Goal: Task Accomplishment & Management: Manage account settings

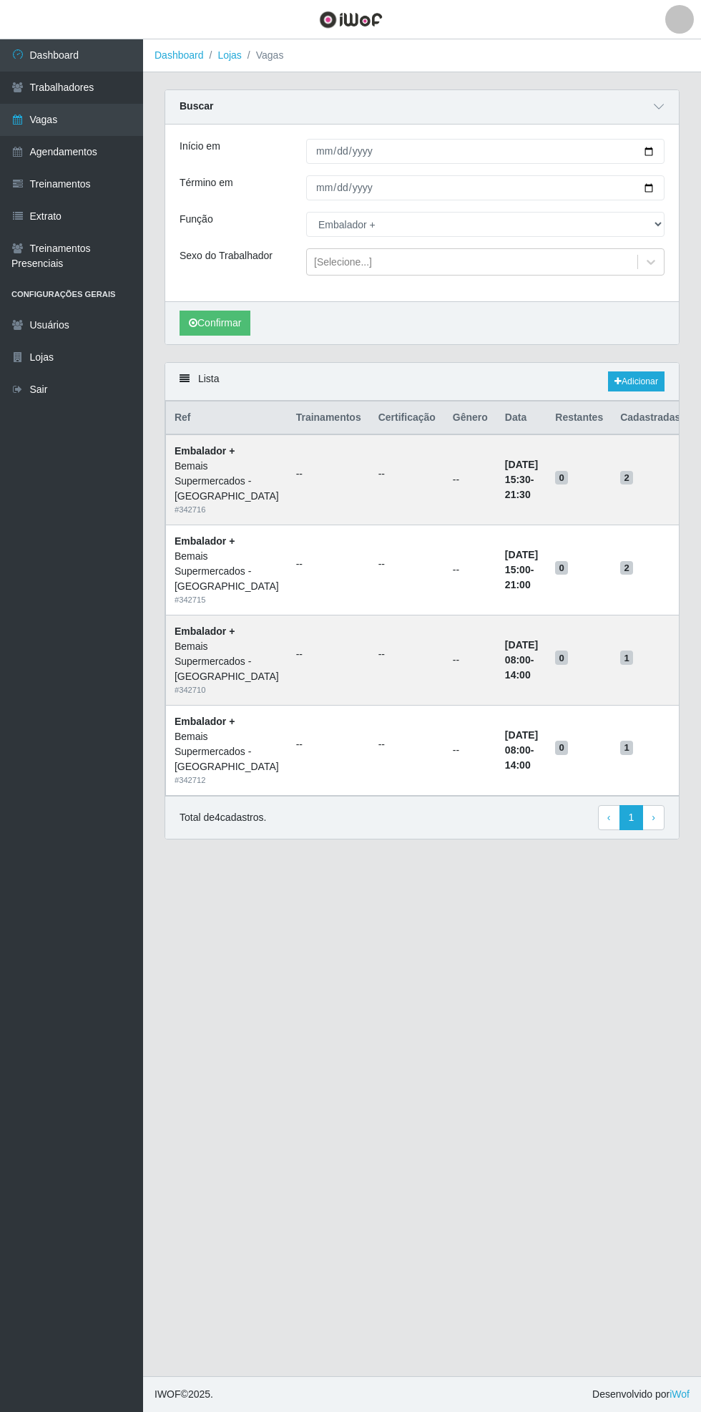
select select "70"
click at [96, 142] on link "Agendamentos" at bounding box center [71, 152] width 143 height 32
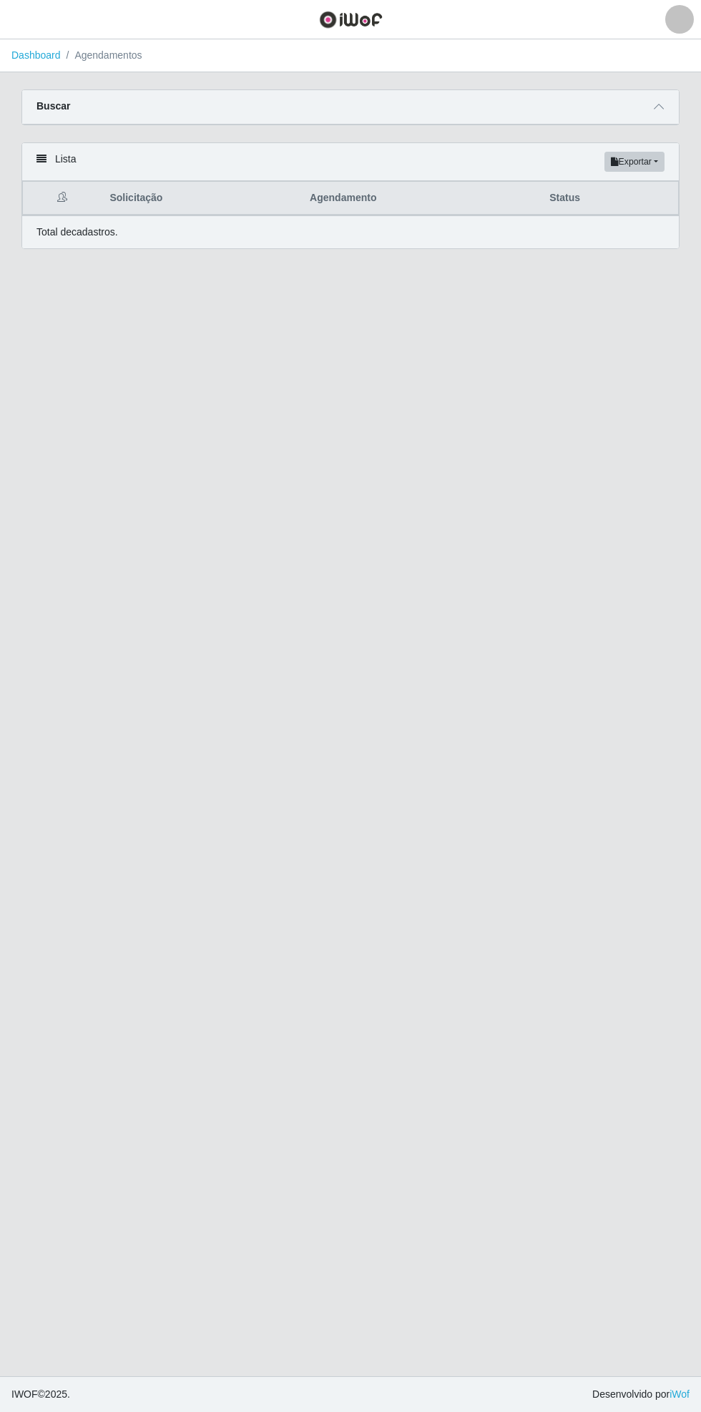
click at [560, 167] on div "Lista Exportar PDF Excel" at bounding box center [350, 162] width 657 height 38
click at [659, 106] on icon at bounding box center [659, 107] width 10 height 10
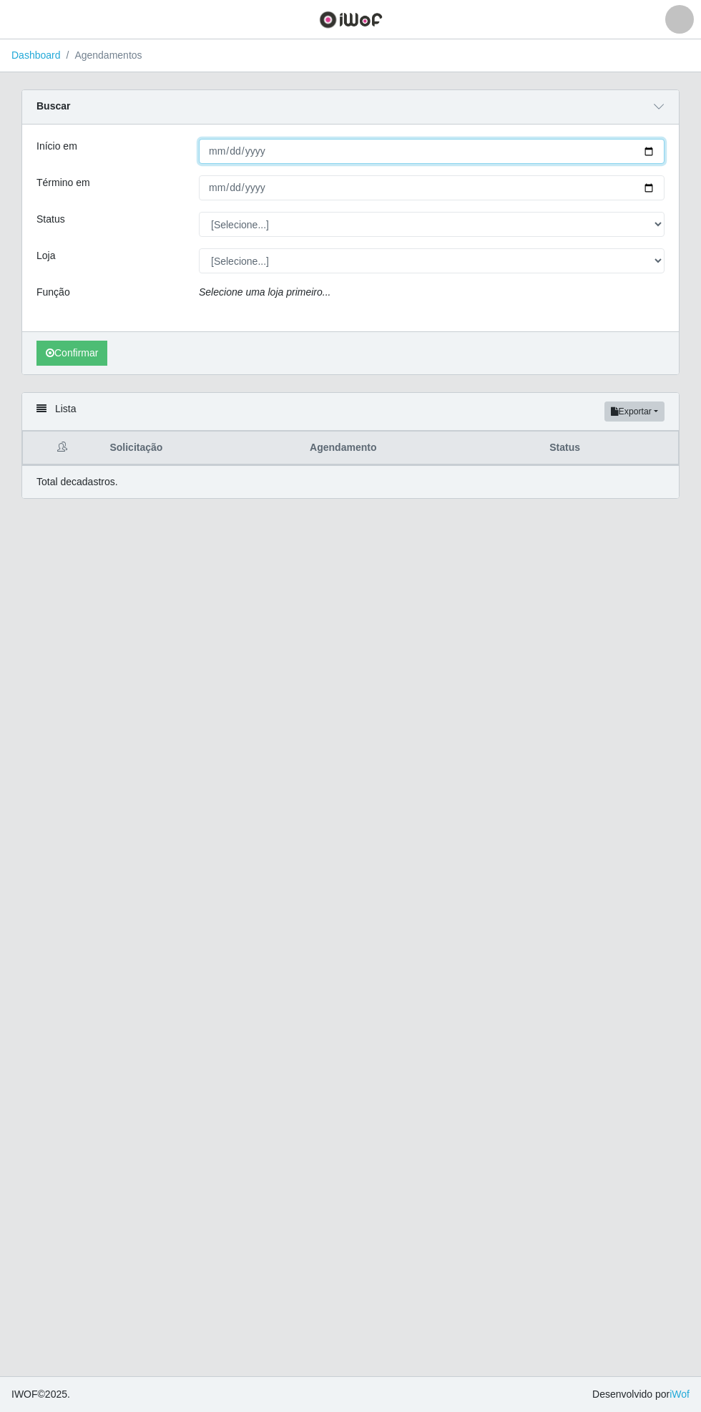
click at [661, 149] on input "Início em" at bounding box center [432, 151] width 466 height 25
type input "[DATE]"
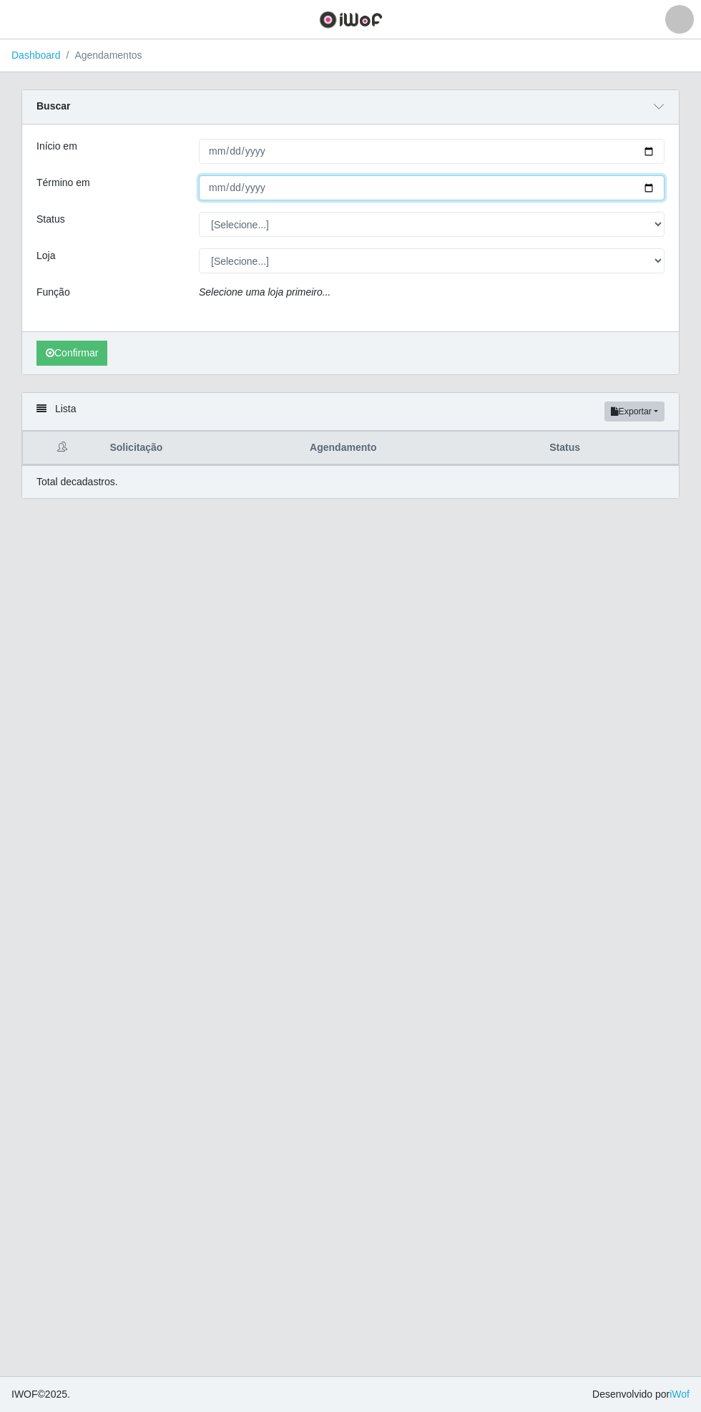
click at [660, 197] on input "Término em" at bounding box center [432, 187] width 466 height 25
type input "[DATE]"
click at [662, 226] on select "[Selecione...] AGENDADO AGUARDANDO LIBERAR EM ANDAMENTO EM REVISÃO FINALIZADO C…" at bounding box center [432, 224] width 466 height 25
click at [199, 212] on select "[Selecione...] AGENDADO AGUARDANDO LIBERAR EM ANDAMENTO EM REVISÃO FINALIZADO C…" at bounding box center [432, 224] width 466 height 25
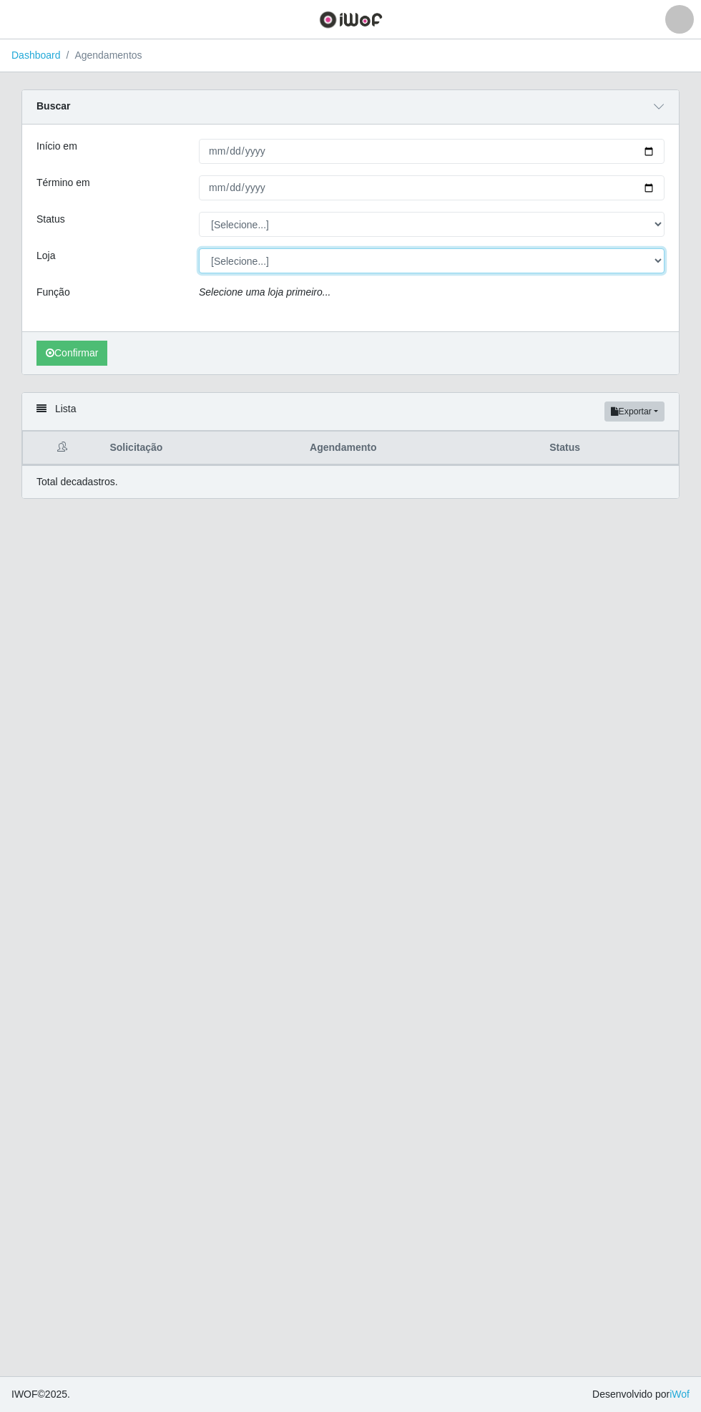
click at [658, 263] on select "[Selecione...] Bemais Supermercados - [GEOGRAPHIC_DATA]" at bounding box center [432, 260] width 466 height 25
select select "250"
click at [199, 248] on select "[Selecione...] Bemais Supermercados - [GEOGRAPHIC_DATA]" at bounding box center [432, 260] width 466 height 25
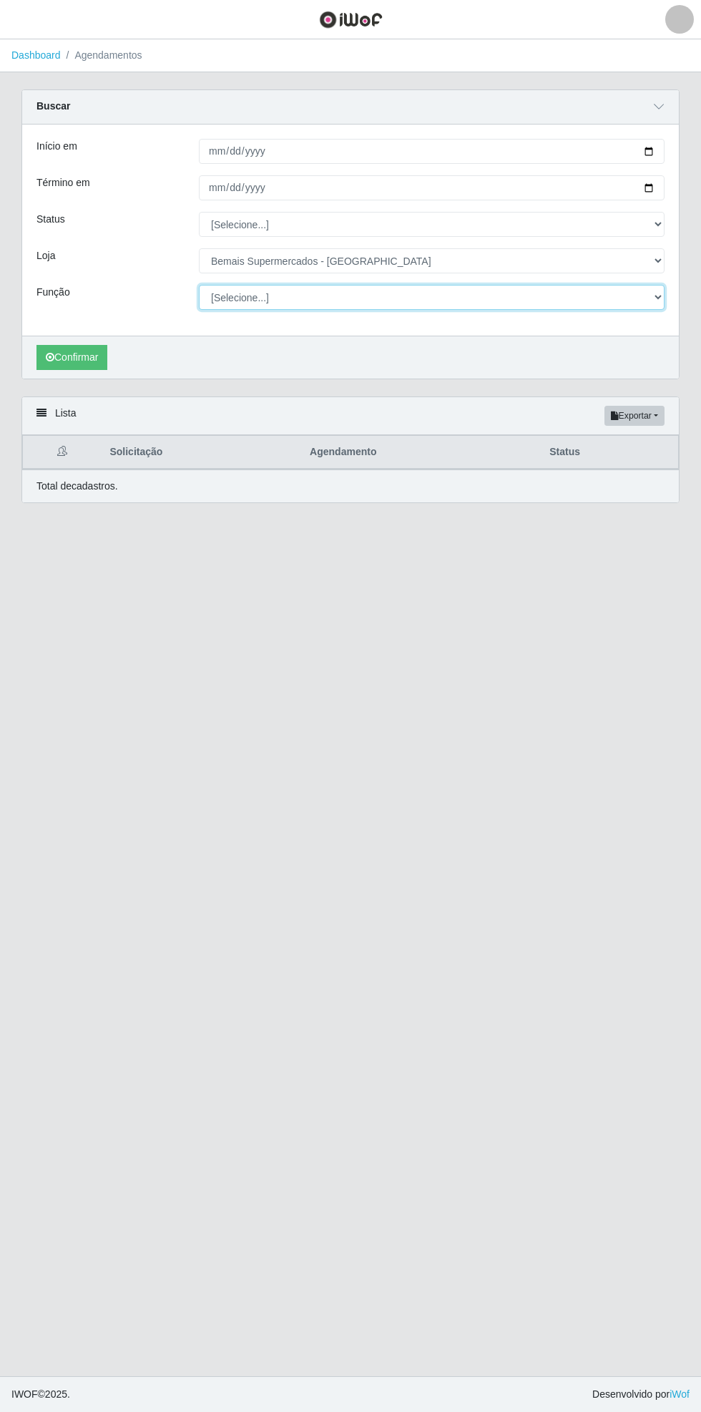
click at [661, 301] on select "[Selecione...] ASG ASG + ASG ++ Auxiliar de Estacionamento Auxiliar de Estacion…" at bounding box center [432, 297] width 466 height 25
click at [199, 285] on select "[Selecione...] ASG ASG + ASG ++ Auxiliar de Estacionamento Auxiliar de Estacion…" at bounding box center [432, 297] width 466 height 25
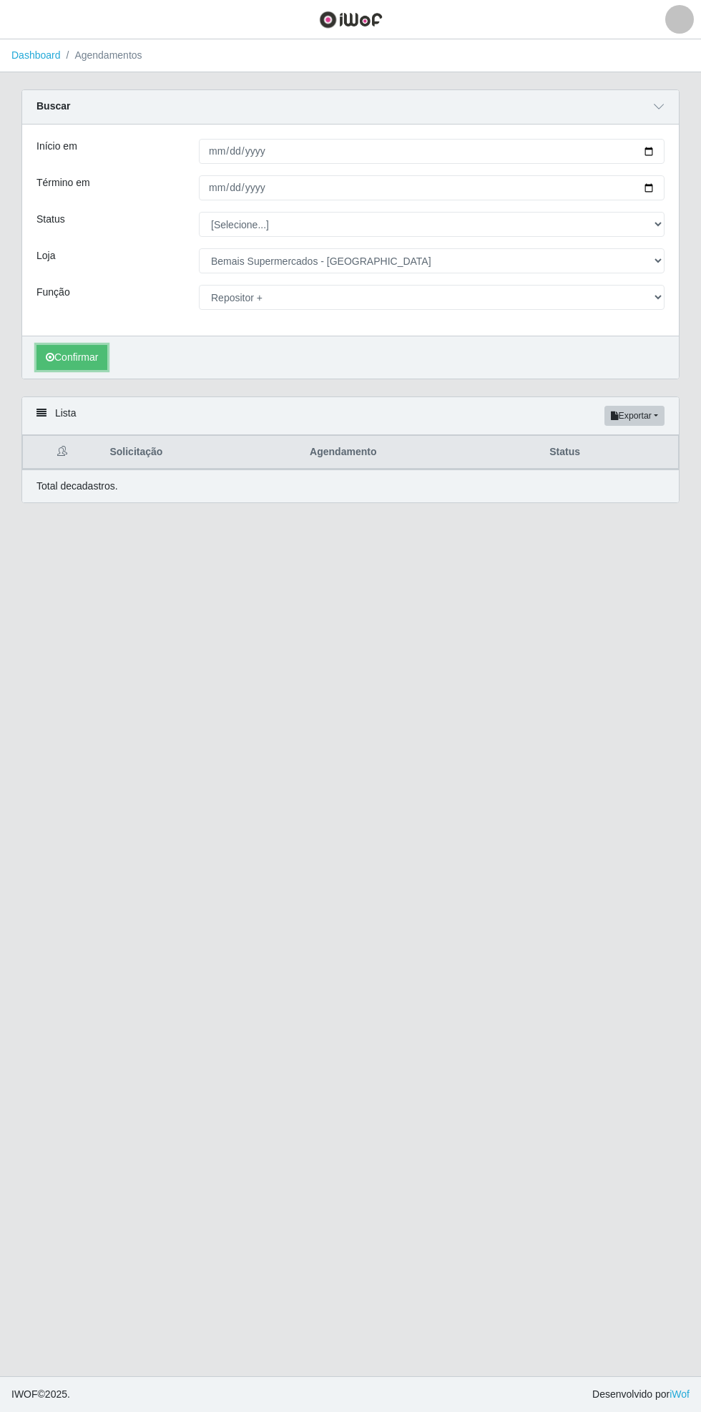
click at [62, 359] on button "Confirmar" at bounding box center [71, 357] width 71 height 25
click at [77, 844] on main "Dashboard Agendamentos Carregando... Buscar Início em [DATE] Término em [DATE] …" at bounding box center [350, 707] width 701 height 1337
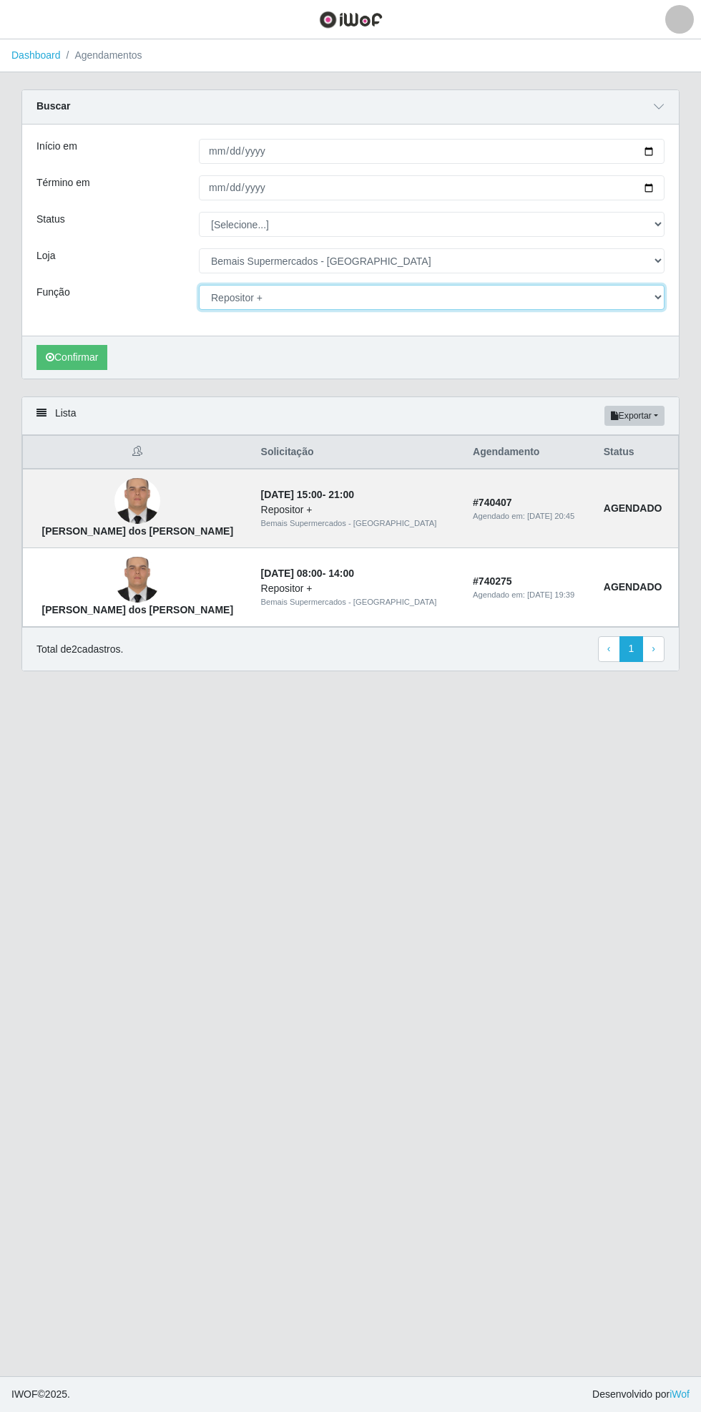
click at [657, 299] on select "[Selecione...] ASG ASG + ASG ++ Auxiliar de Estacionamento Auxiliar de Estacion…" at bounding box center [432, 297] width 466 height 25
select select "108"
click at [199, 285] on select "[Selecione...] ASG ASG + ASG ++ Auxiliar de Estacionamento Auxiliar de Estacion…" at bounding box center [432, 297] width 466 height 25
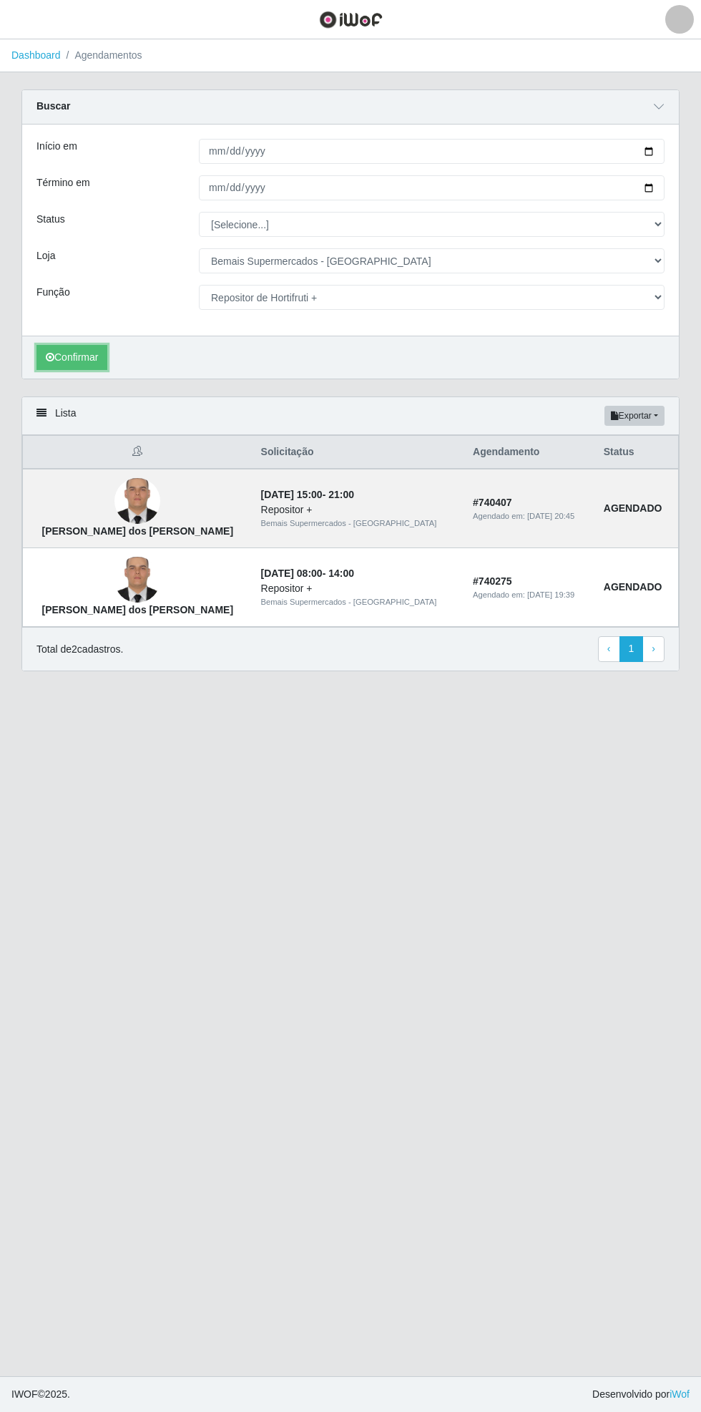
click at [74, 356] on button "Confirmar" at bounding box center [71, 357] width 71 height 25
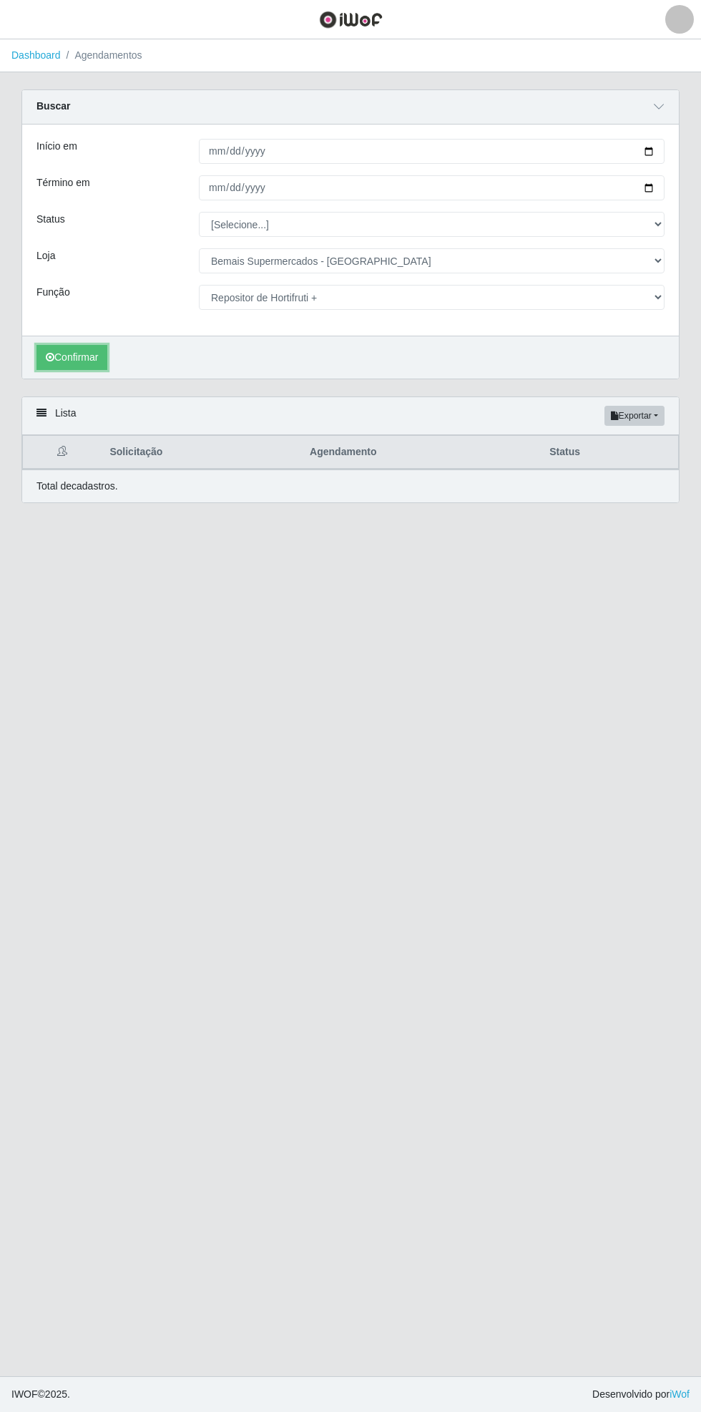
click at [79, 356] on button "Confirmar" at bounding box center [71, 357] width 71 height 25
click at [82, 356] on button "Confirmar" at bounding box center [71, 357] width 71 height 25
click at [30, 19] on button "button" at bounding box center [18, 20] width 36 height 24
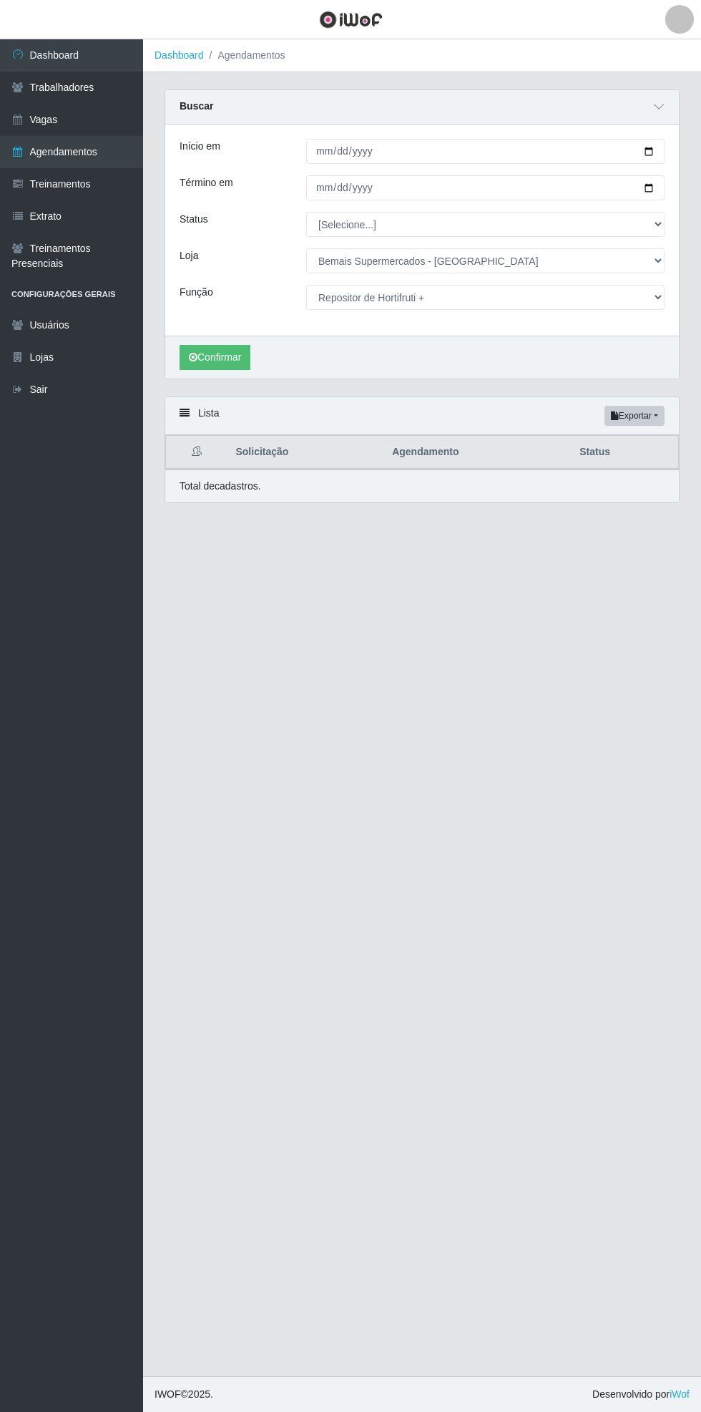
click at [66, 111] on link "Vagas" at bounding box center [71, 120] width 143 height 32
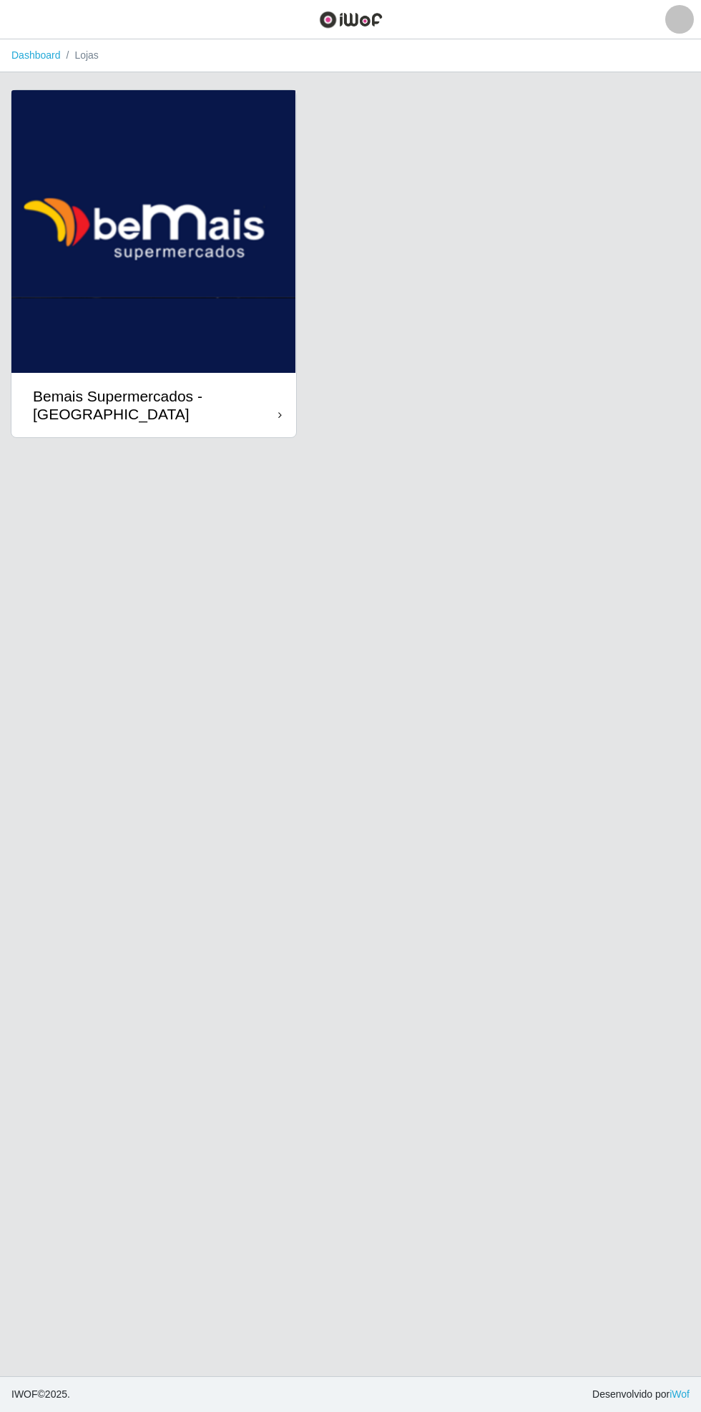
click at [249, 403] on div "Bemais Supermercados - [GEOGRAPHIC_DATA]" at bounding box center [155, 405] width 245 height 36
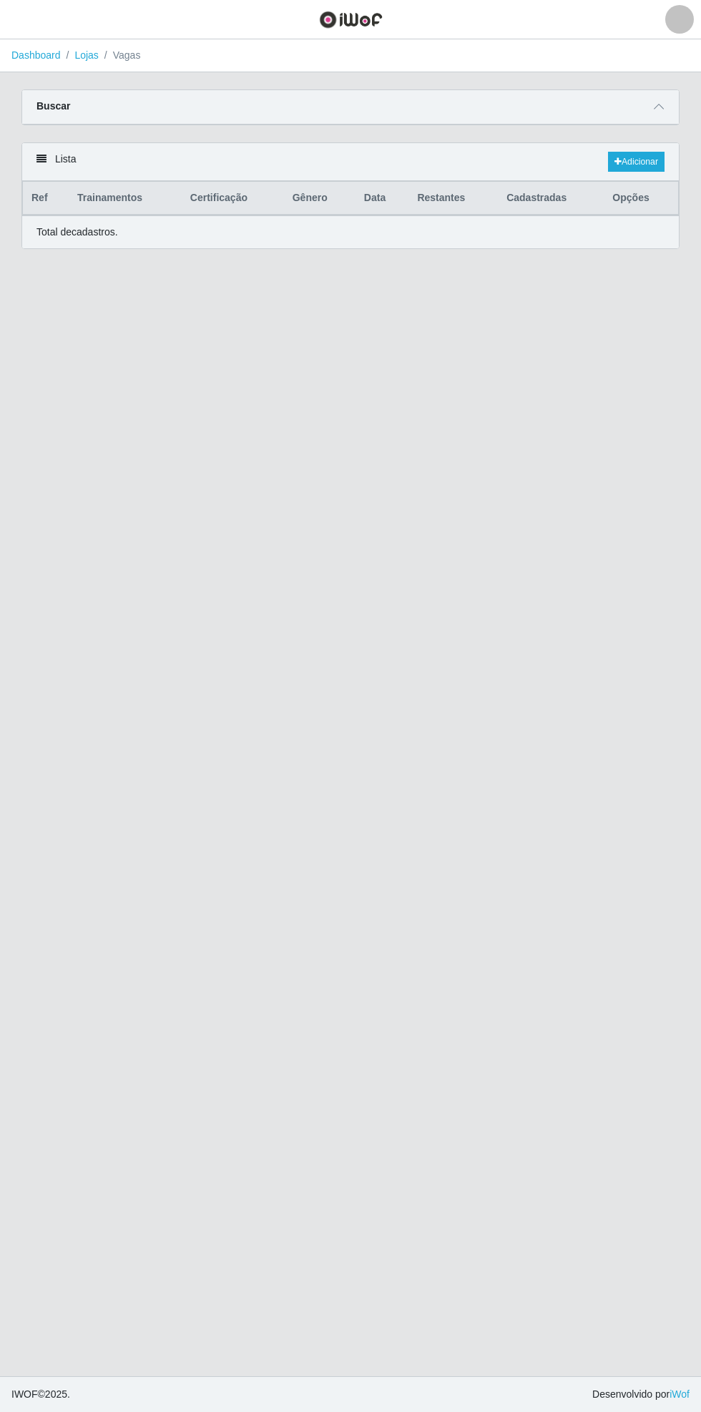
click at [659, 106] on icon at bounding box center [659, 107] width 10 height 10
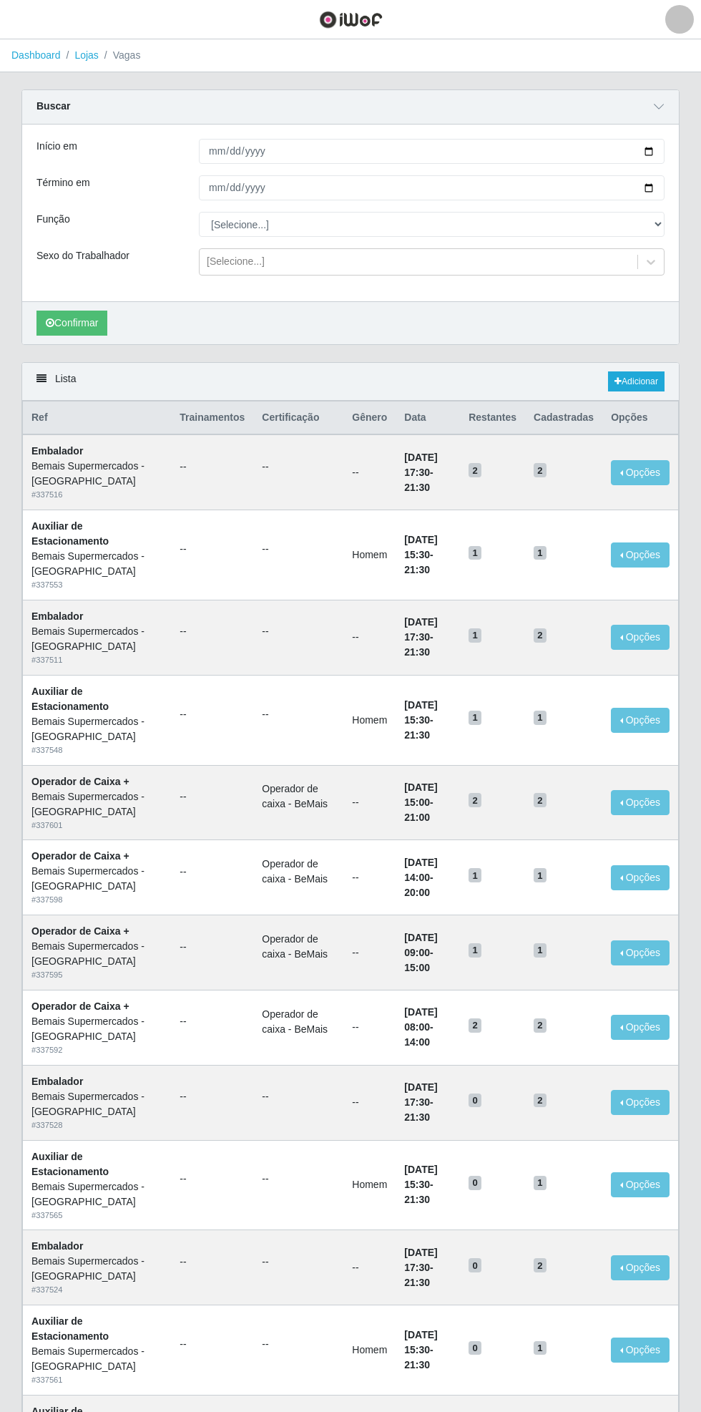
click at [684, 150] on div "Carregando... Buscar Início em Término em Função [Selecione...] ASG ASG + ASG +…" at bounding box center [351, 225] width 680 height 273
click at [663, 150] on input "Início em" at bounding box center [432, 151] width 466 height 25
type input "[DATE]"
click at [660, 188] on input "Término em" at bounding box center [432, 187] width 466 height 25
type input "[DATE]"
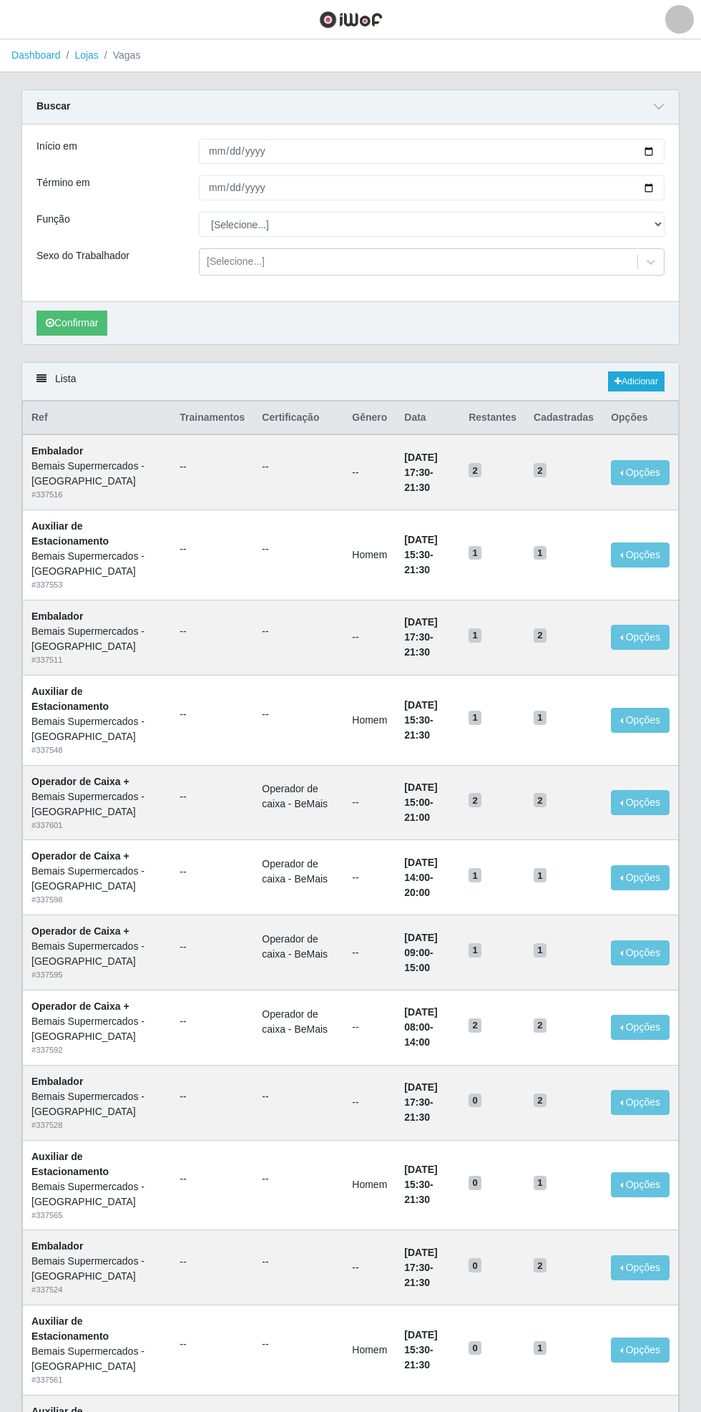
click at [683, 213] on div "Carregando... Buscar Início em [DATE] Término em [DATE] Função [Selecione...] A…" at bounding box center [351, 225] width 680 height 273
click at [657, 228] on select "[Selecione...] ASG ASG + ASG ++ Auxiliar de Estacionamento Auxiliar de Estacion…" at bounding box center [432, 224] width 466 height 25
click at [199, 212] on select "[Selecione...] ASG ASG + ASG ++ Auxiliar de Estacionamento Auxiliar de Estacion…" at bounding box center [432, 224] width 466 height 25
click at [69, 321] on button "Confirmar" at bounding box center [71, 323] width 71 height 25
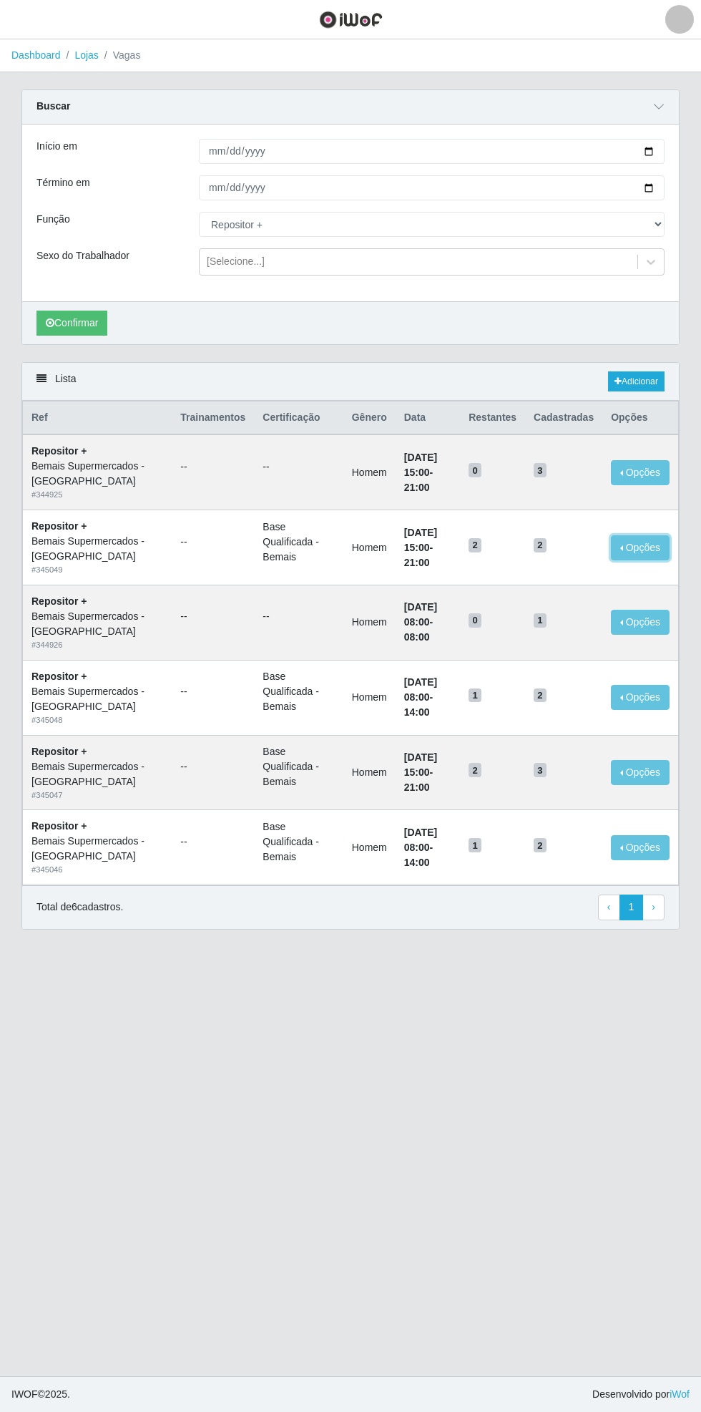
click at [645, 548] on button "Opções" at bounding box center [640, 547] width 59 height 25
click at [551, 577] on div "Deletar" at bounding box center [552, 580] width 84 height 15
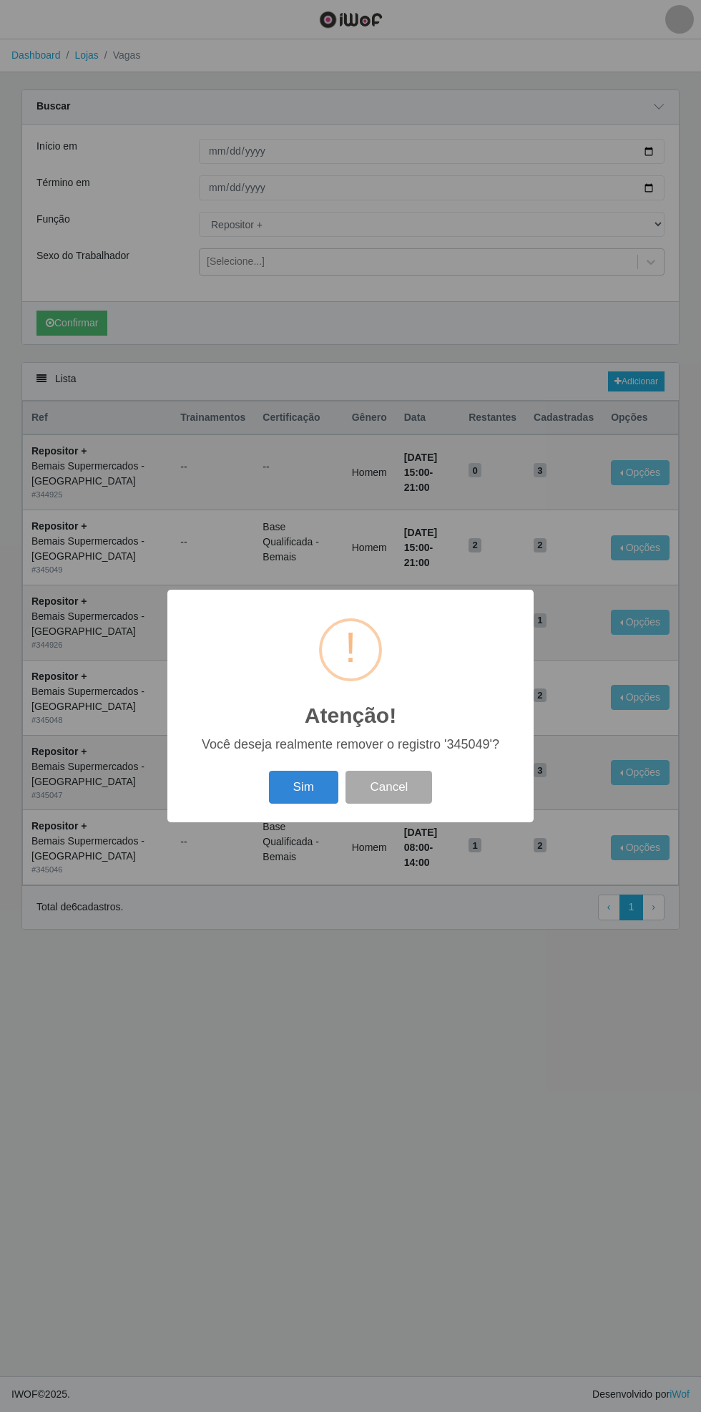
click at [299, 793] on button "Sim" at bounding box center [303, 788] width 69 height 34
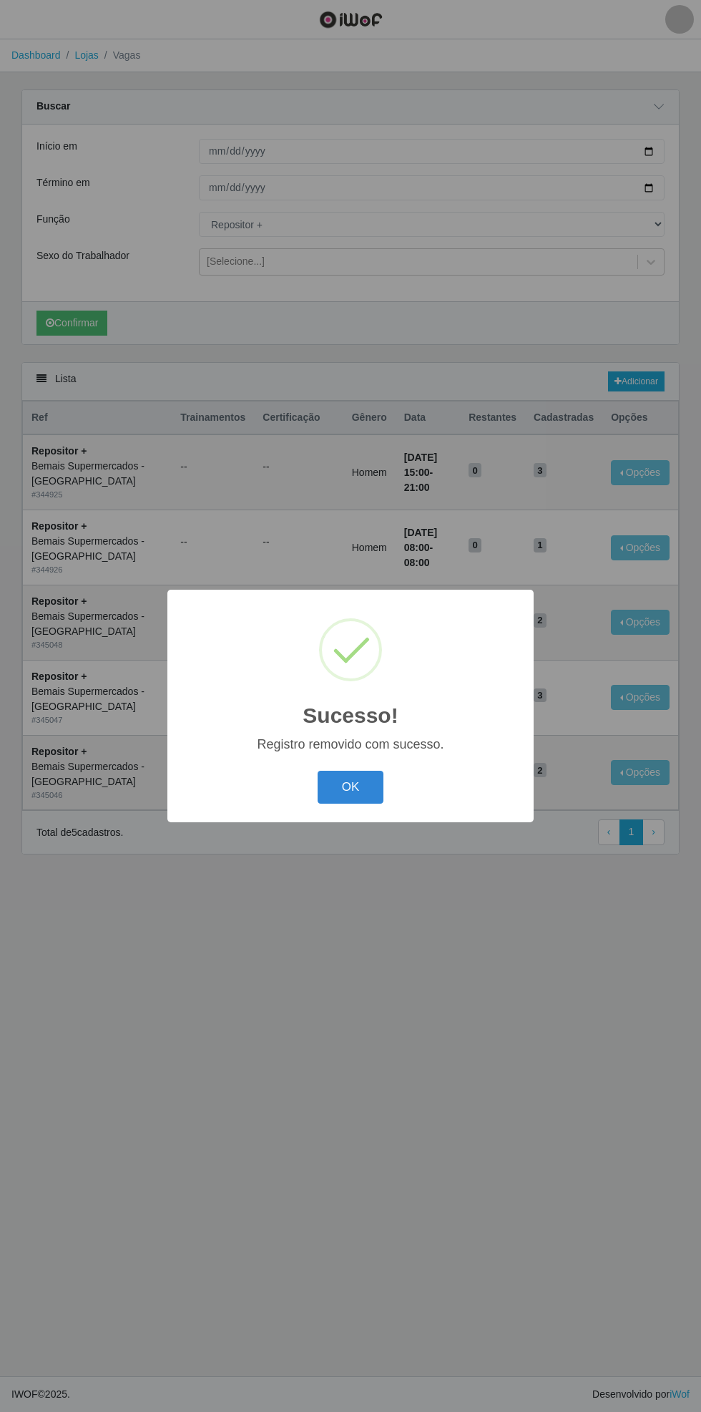
click at [366, 787] on button "OK" at bounding box center [351, 788] width 67 height 34
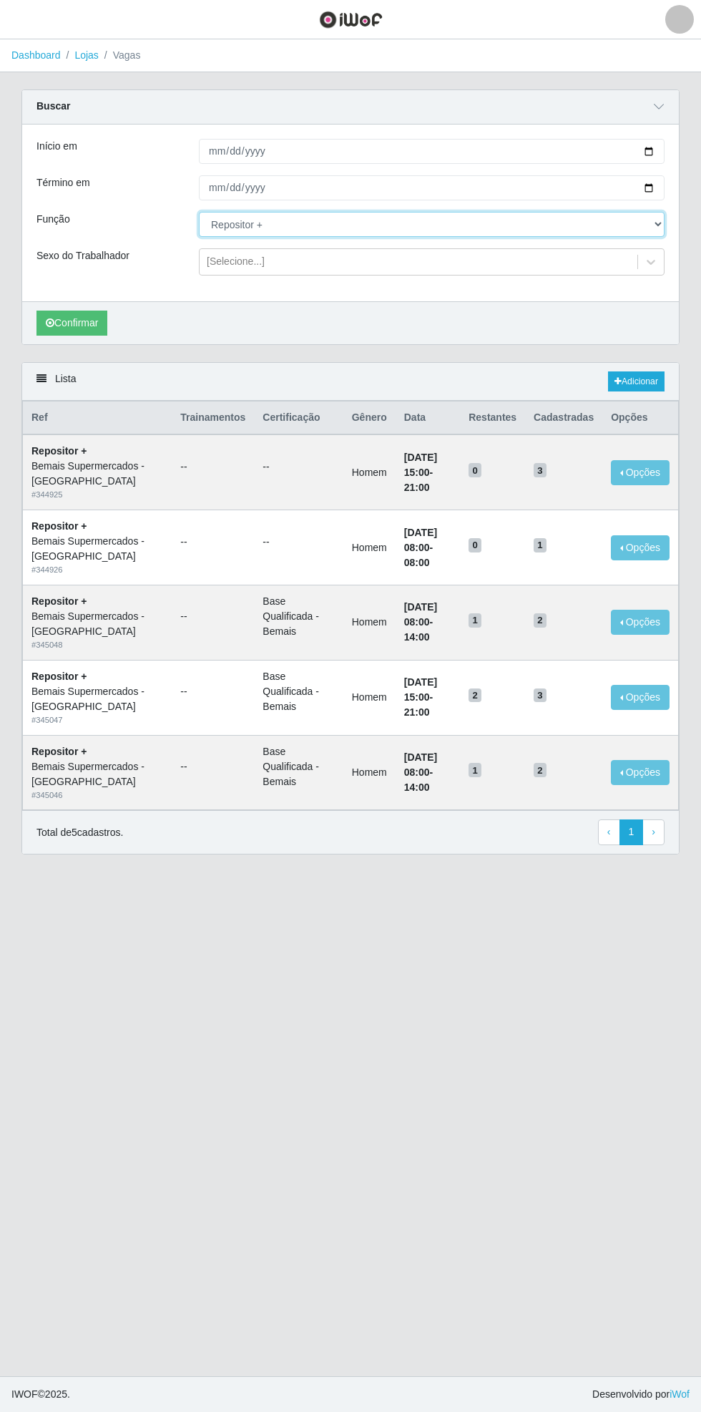
click at [661, 225] on select "[Selecione...] ASG ASG + ASG ++ Auxiliar de Estacionamento Auxiliar de Estacion…" at bounding box center [432, 224] width 466 height 25
select select "108"
click at [199, 212] on select "[Selecione...] ASG ASG + ASG ++ Auxiliar de Estacionamento Auxiliar de Estacion…" at bounding box center [432, 224] width 466 height 25
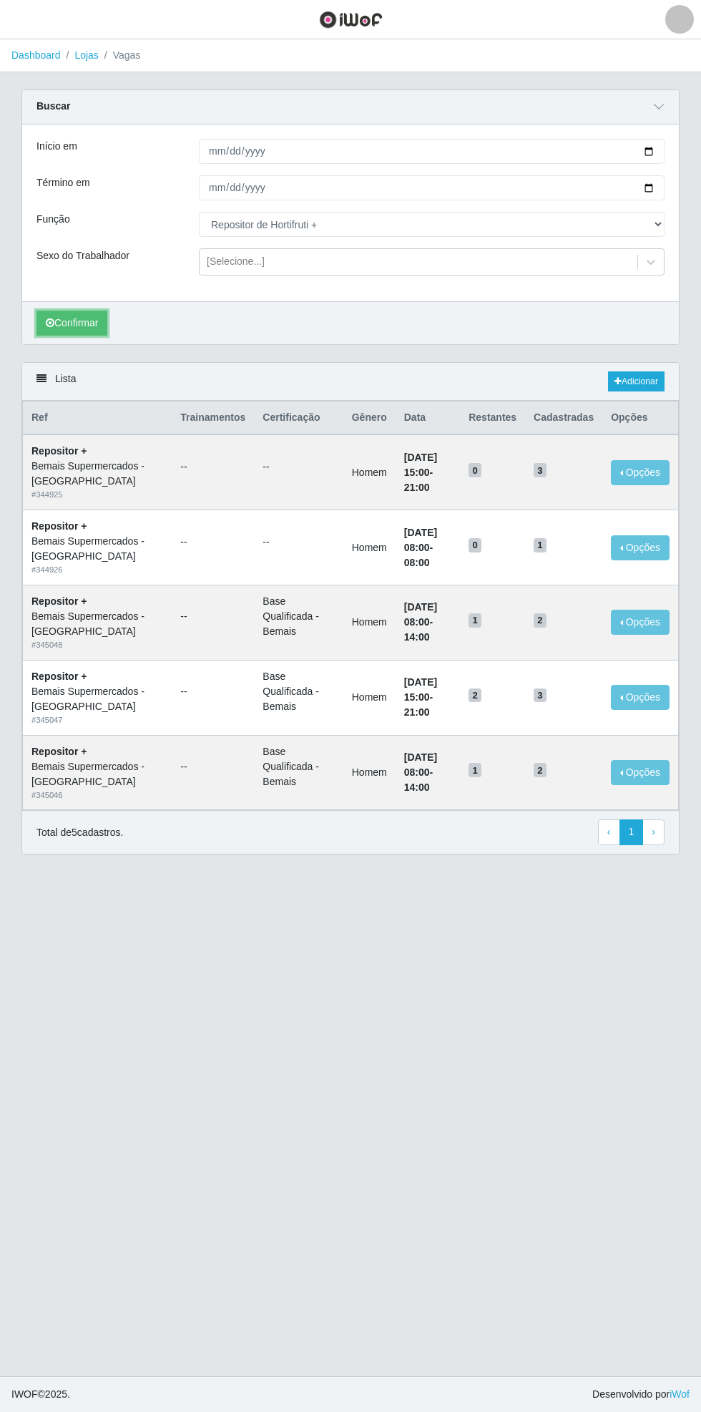
click at [68, 318] on button "Confirmar" at bounding box center [71, 323] width 71 height 25
